Goal: Transaction & Acquisition: Purchase product/service

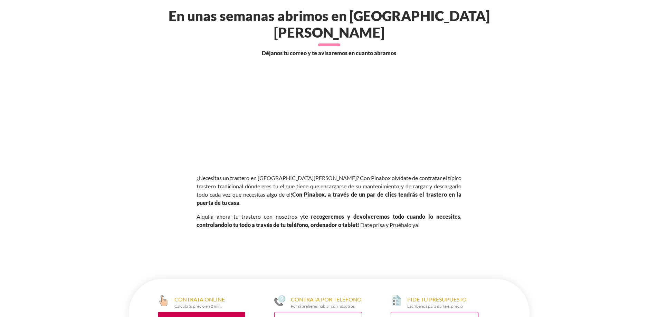
scroll to position [449, 0]
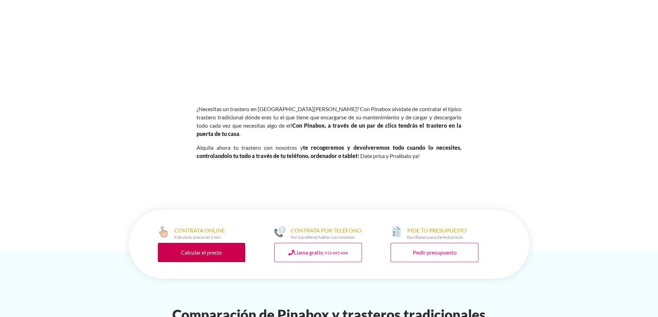
click at [214, 243] on link "Calcular el precio" at bounding box center [202, 252] width 88 height 19
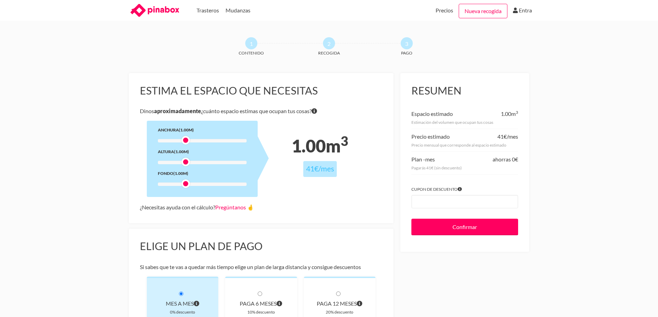
click at [193, 142] on div at bounding box center [202, 140] width 89 height 3
click at [201, 142] on div at bounding box center [202, 140] width 89 height 3
click at [215, 141] on div at bounding box center [202, 140] width 89 height 3
click at [216, 162] on div at bounding box center [202, 162] width 89 height 3
click at [194, 163] on div at bounding box center [202, 162] width 89 height 3
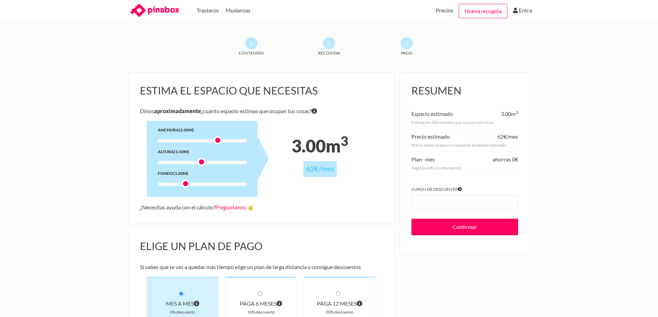
click at [191, 162] on div at bounding box center [202, 162] width 89 height 3
click at [187, 163] on div at bounding box center [202, 162] width 89 height 3
click at [185, 164] on div at bounding box center [202, 162] width 89 height 3
click at [204, 140] on div at bounding box center [202, 140] width 89 height 3
click at [203, 140] on div at bounding box center [202, 140] width 89 height 3
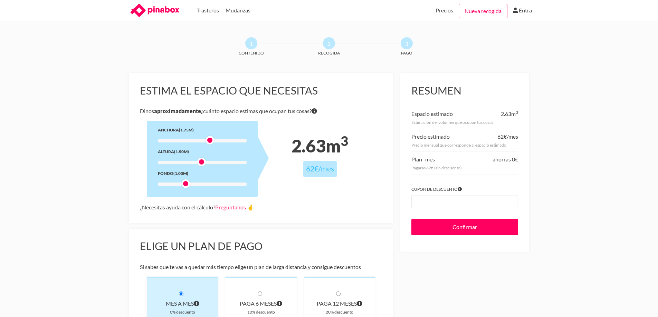
click at [201, 163] on div at bounding box center [202, 162] width 89 height 3
click at [209, 163] on div at bounding box center [202, 162] width 89 height 3
click at [216, 162] on div at bounding box center [202, 162] width 89 height 3
click at [218, 184] on div at bounding box center [202, 184] width 89 height 3
click at [217, 183] on div at bounding box center [202, 184] width 89 height 3
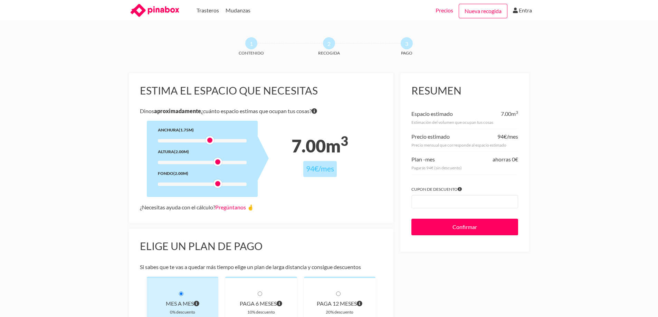
click at [440, 10] on link "Precios" at bounding box center [444, 10] width 18 height 21
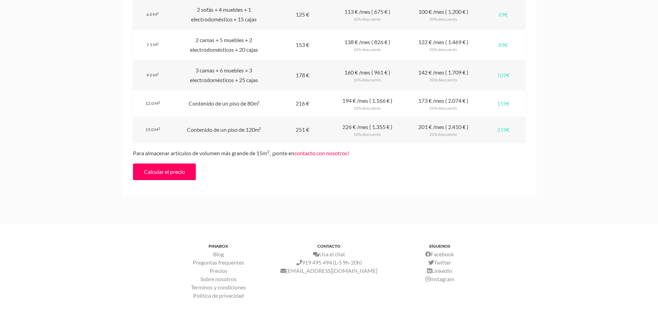
scroll to position [863, 0]
